Goal: Task Accomplishment & Management: Use online tool/utility

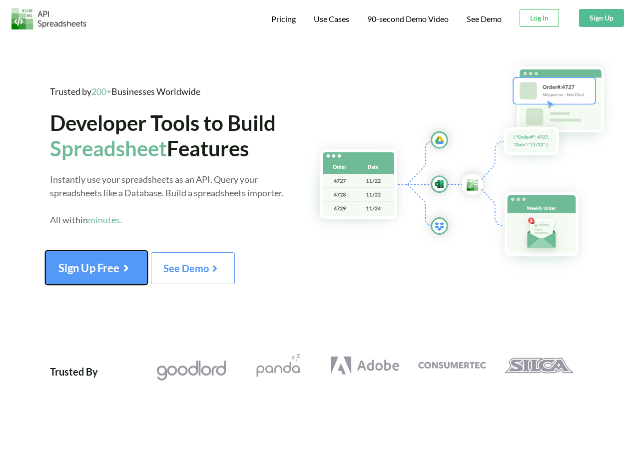
click at [128, 268] on icon at bounding box center [125, 265] width 13 height 11
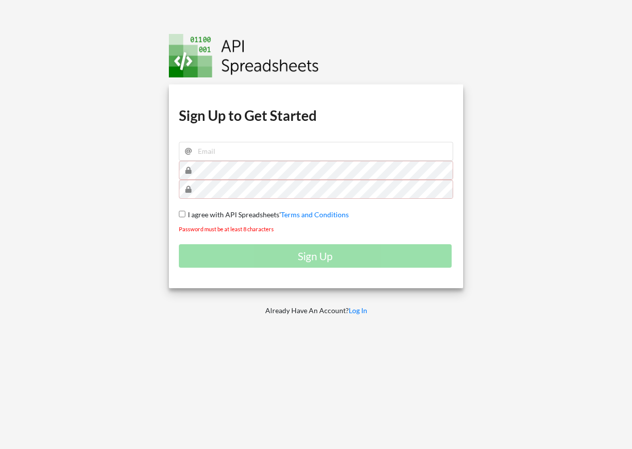
click at [486, 212] on div at bounding box center [559, 224] width 162 height 449
click at [212, 142] on input "email" at bounding box center [316, 151] width 275 height 19
type input "noellepaik@icloud.com"
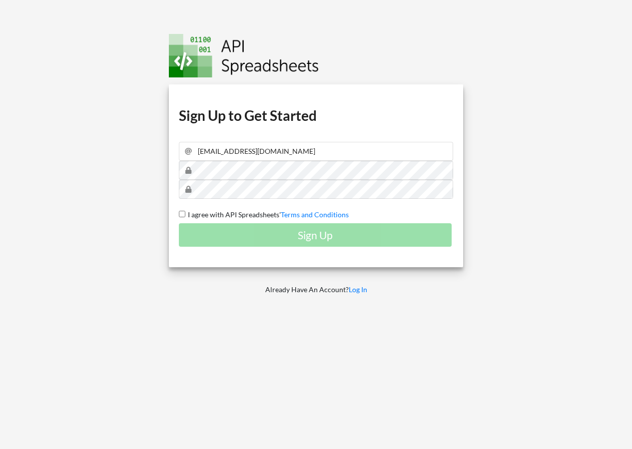
click at [183, 212] on input "I agree with API Spreadsheets' Terms and Conditions" at bounding box center [182, 214] width 6 height 6
checkbox input "true"
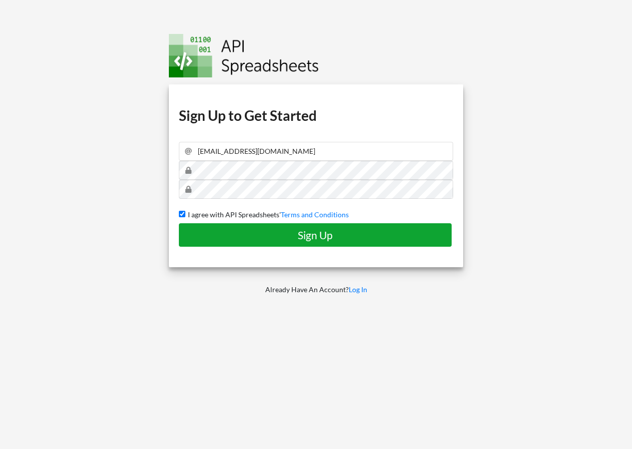
click at [198, 227] on button "Sign Up" at bounding box center [315, 234] width 273 height 23
checkbox input "false"
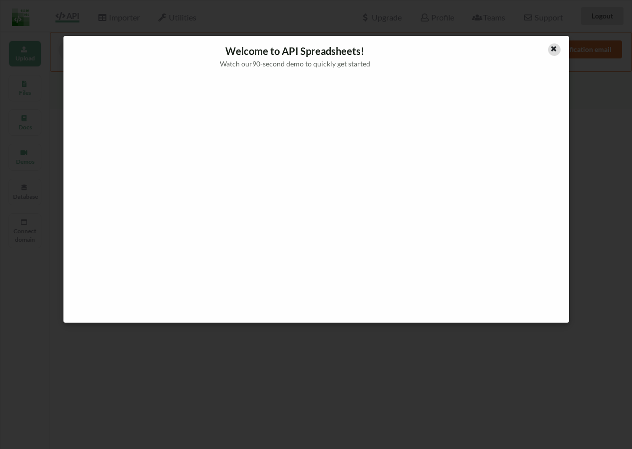
click at [553, 50] on icon at bounding box center [554, 47] width 8 height 7
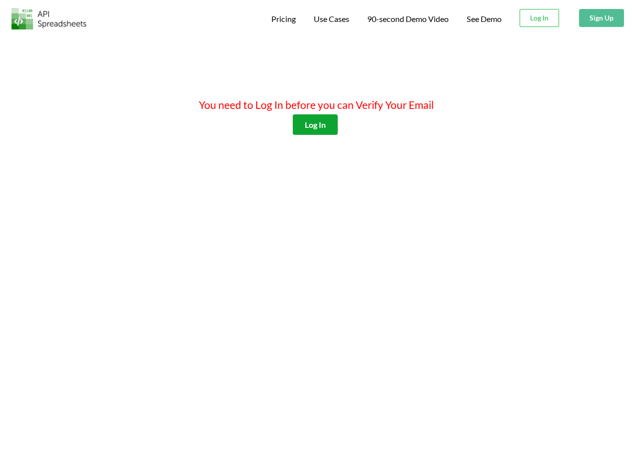
click at [306, 128] on button "Log In" at bounding box center [315, 124] width 45 height 20
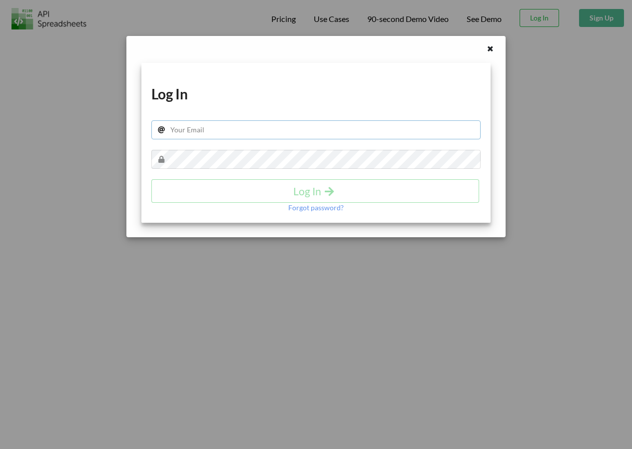
click at [296, 131] on input "text" at bounding box center [315, 129] width 329 height 19
type input "[EMAIL_ADDRESS][DOMAIN_NAME]"
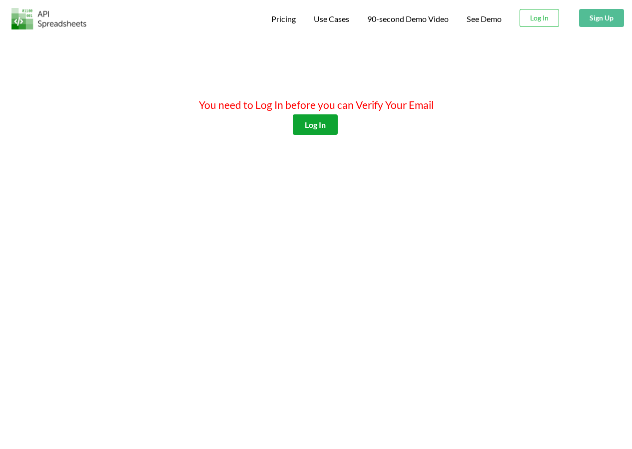
click at [321, 118] on button "Log In" at bounding box center [315, 124] width 45 height 20
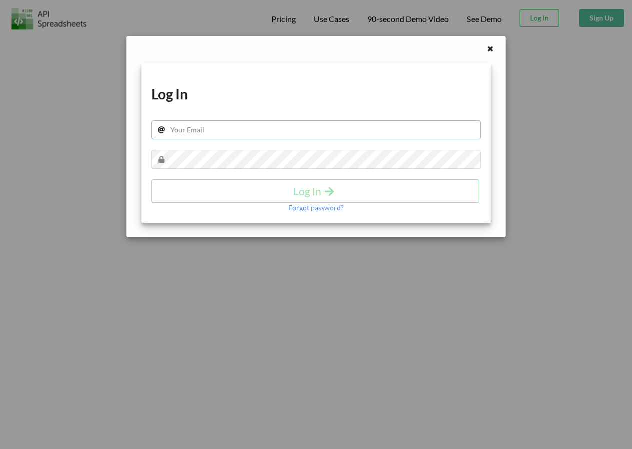
click at [289, 137] on input "text" at bounding box center [315, 129] width 329 height 19
type input "[EMAIL_ADDRESS][DOMAIN_NAME]"
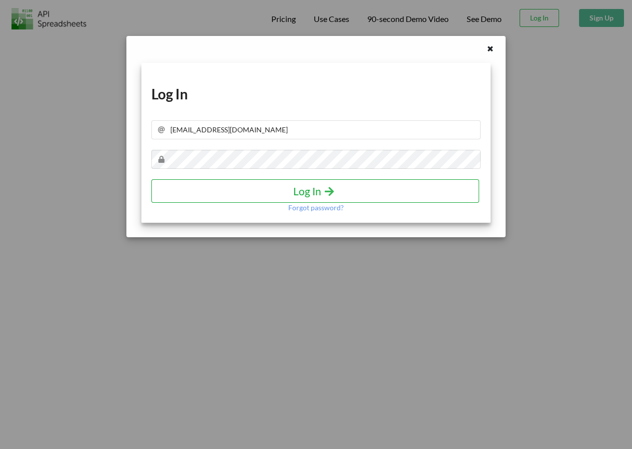
click at [316, 193] on h4 "Log In" at bounding box center [315, 191] width 307 height 12
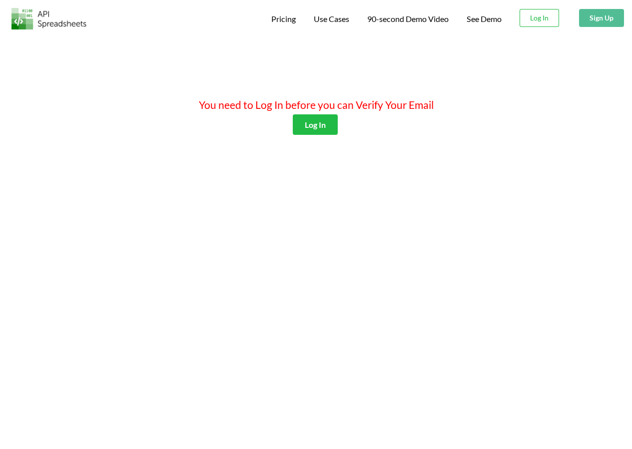
click at [381, 233] on div "You need to Log In before you can Verify Your Email Log In" at bounding box center [316, 259] width 632 height 449
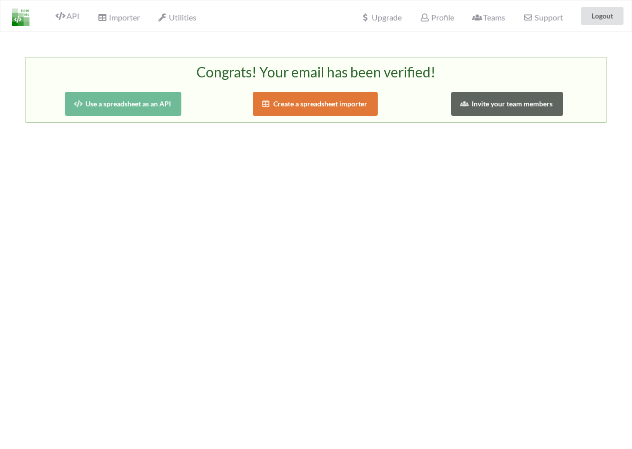
click at [367, 104] on button "Create a spreadsheet importer" at bounding box center [315, 104] width 125 height 24
click at [139, 113] on button "Use a spreadsheet as an API" at bounding box center [123, 104] width 116 height 24
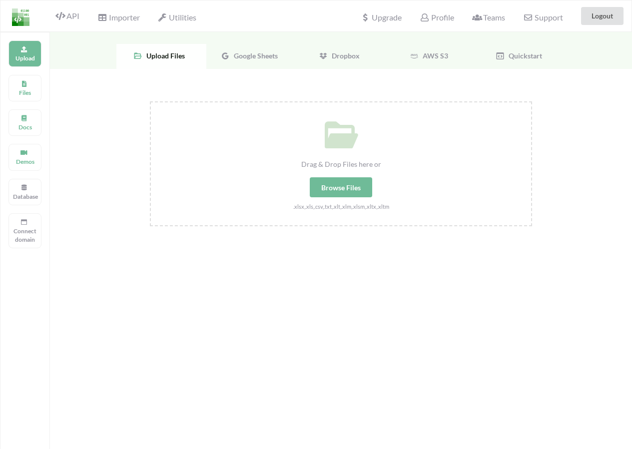
click at [247, 51] on span "Google Sheets" at bounding box center [254, 55] width 48 height 8
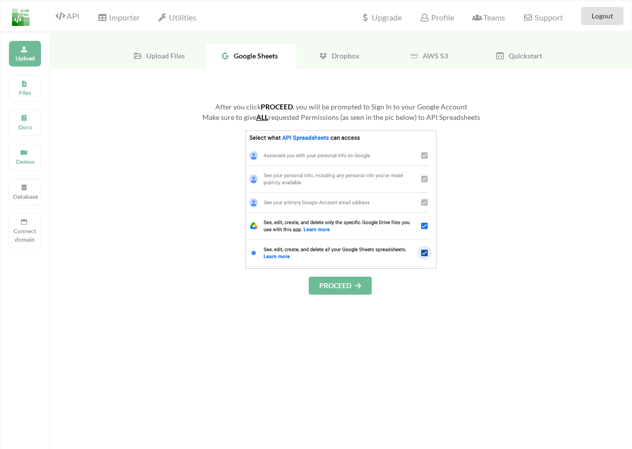
click at [326, 285] on button "PROCEED" at bounding box center [340, 286] width 63 height 18
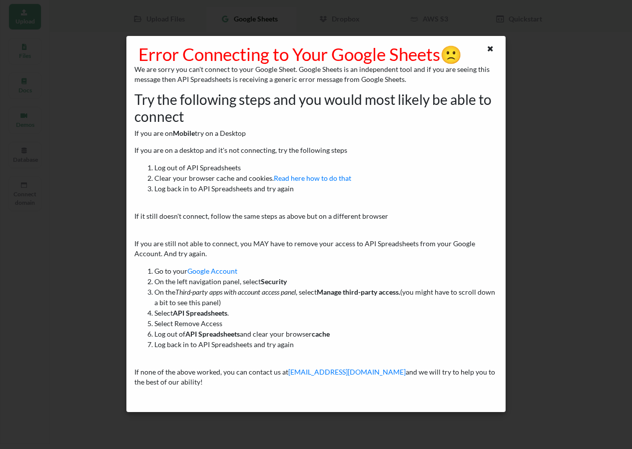
scroll to position [56, 0]
click at [492, 44] on icon at bounding box center [490, 47] width 8 height 7
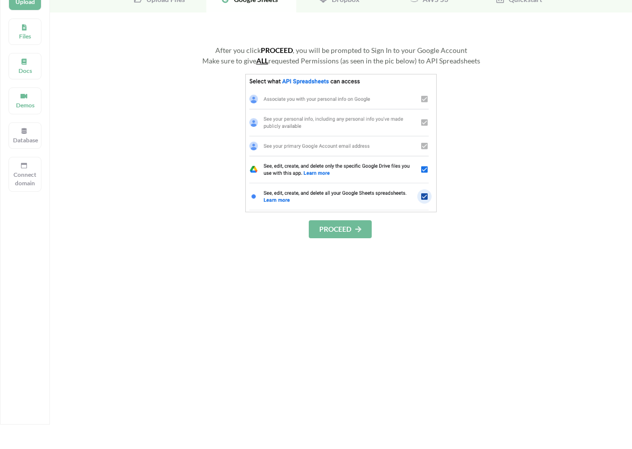
scroll to position [0, 0]
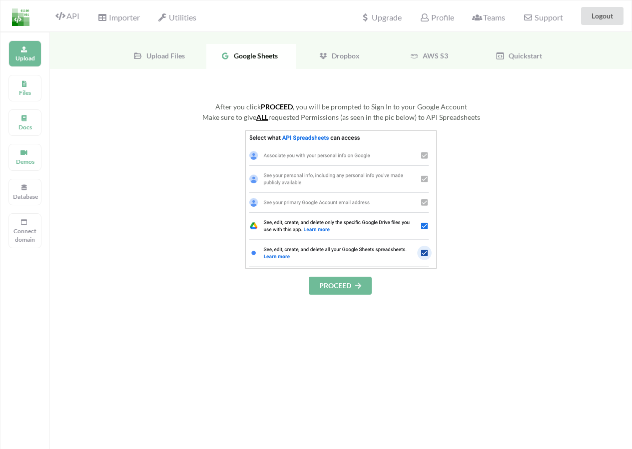
click at [361, 282] on icon at bounding box center [358, 285] width 8 height 6
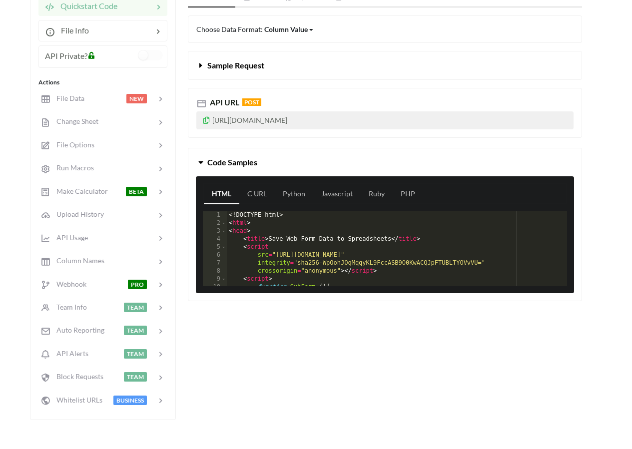
scroll to position [172, 0]
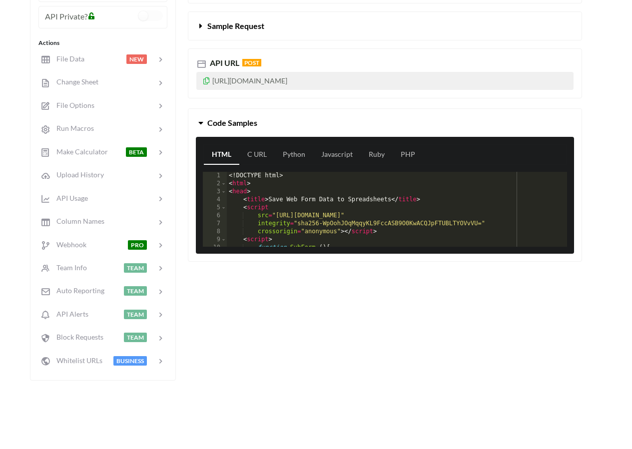
drag, startPoint x: 395, startPoint y: 80, endPoint x: 208, endPoint y: 82, distance: 187.0
click at [208, 82] on p "https://api.apispreadsheets.com/data/SYEOyCcmlVOKG7LB/" at bounding box center [384, 81] width 377 height 18
click at [206, 81] on icon at bounding box center [206, 79] width 8 height 7
copy p "https://api.apispreadsheets.com/data/SYEOyCcmlVOKG7LB"
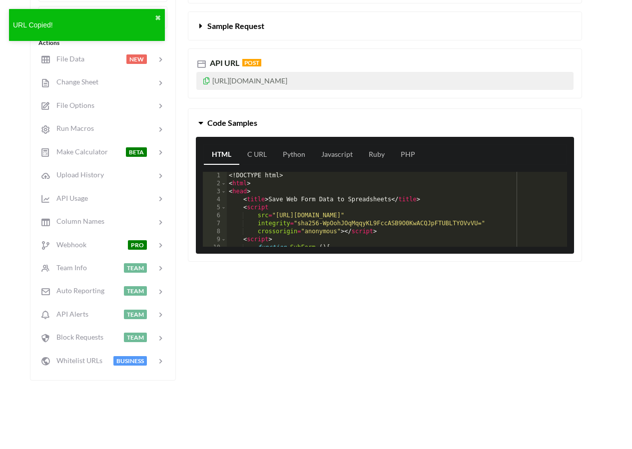
click at [206, 81] on icon at bounding box center [206, 79] width 8 height 7
